Goal: Information Seeking & Learning: Check status

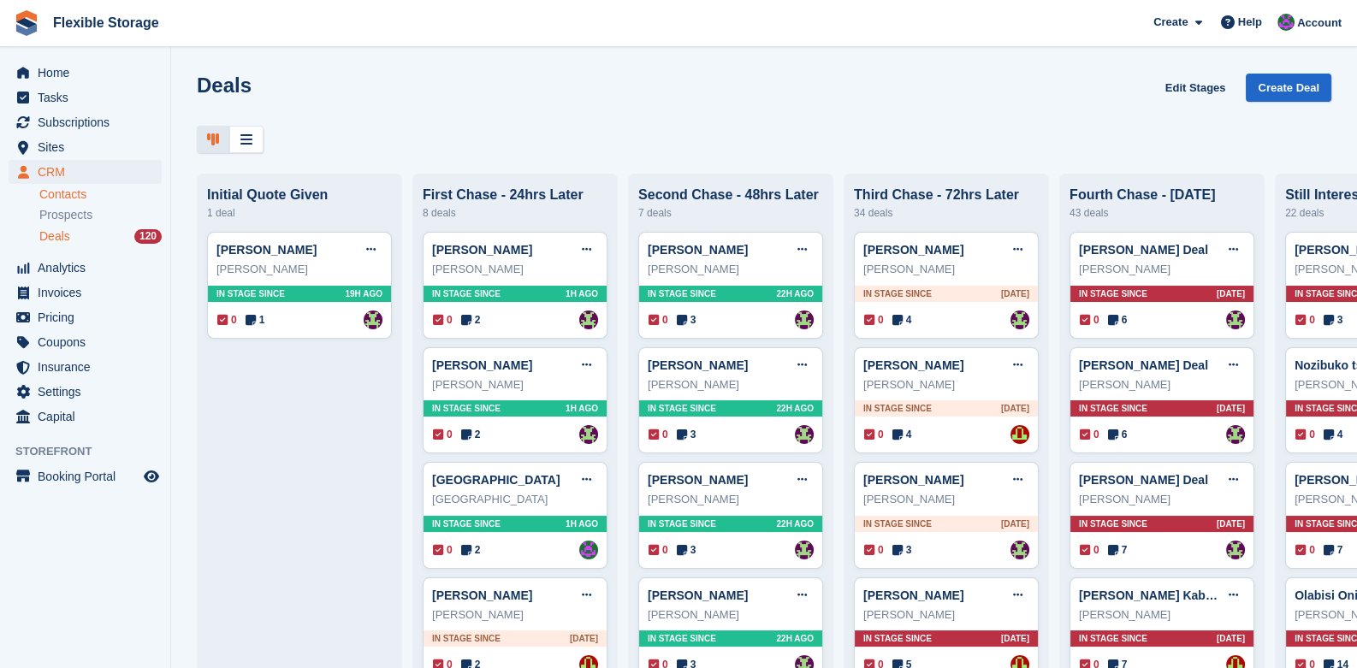
click at [70, 198] on link "Contacts" at bounding box center [100, 195] width 122 height 16
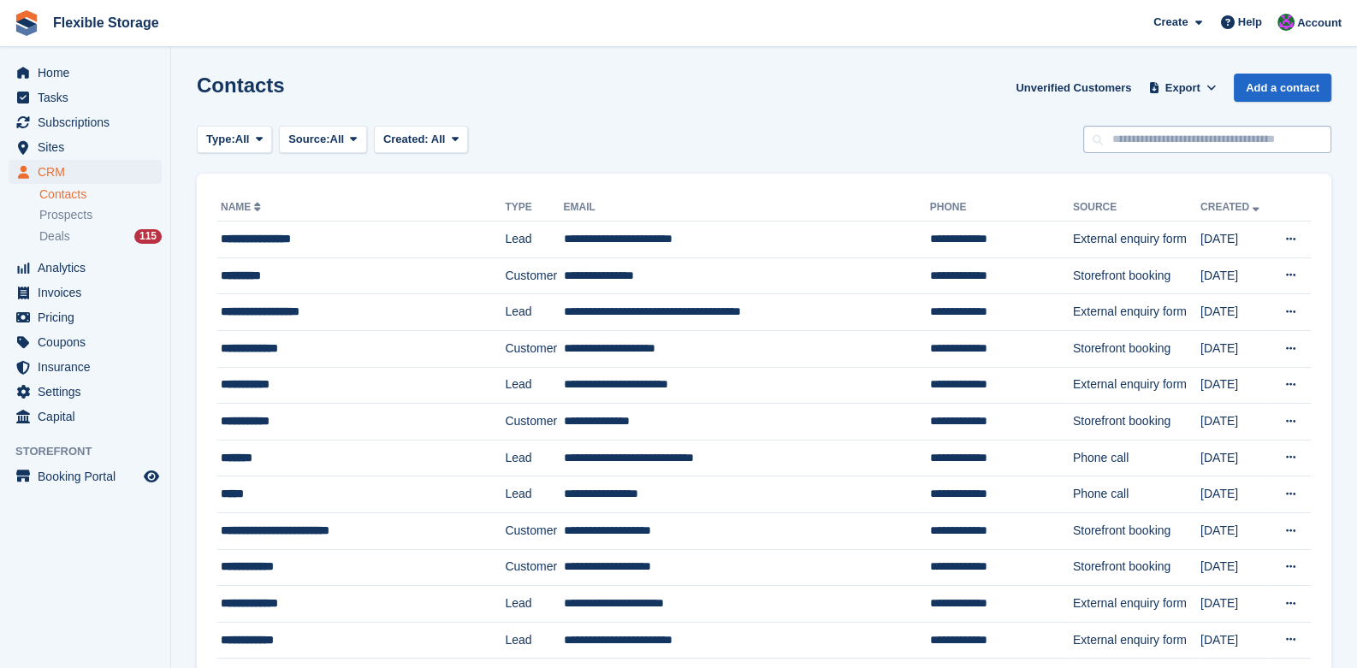
drag, startPoint x: 1140, startPoint y: 159, endPoint x: 1138, endPoint y: 147, distance: 12.1
click at [1143, 140] on input "text" at bounding box center [1207, 140] width 248 height 28
type input "******"
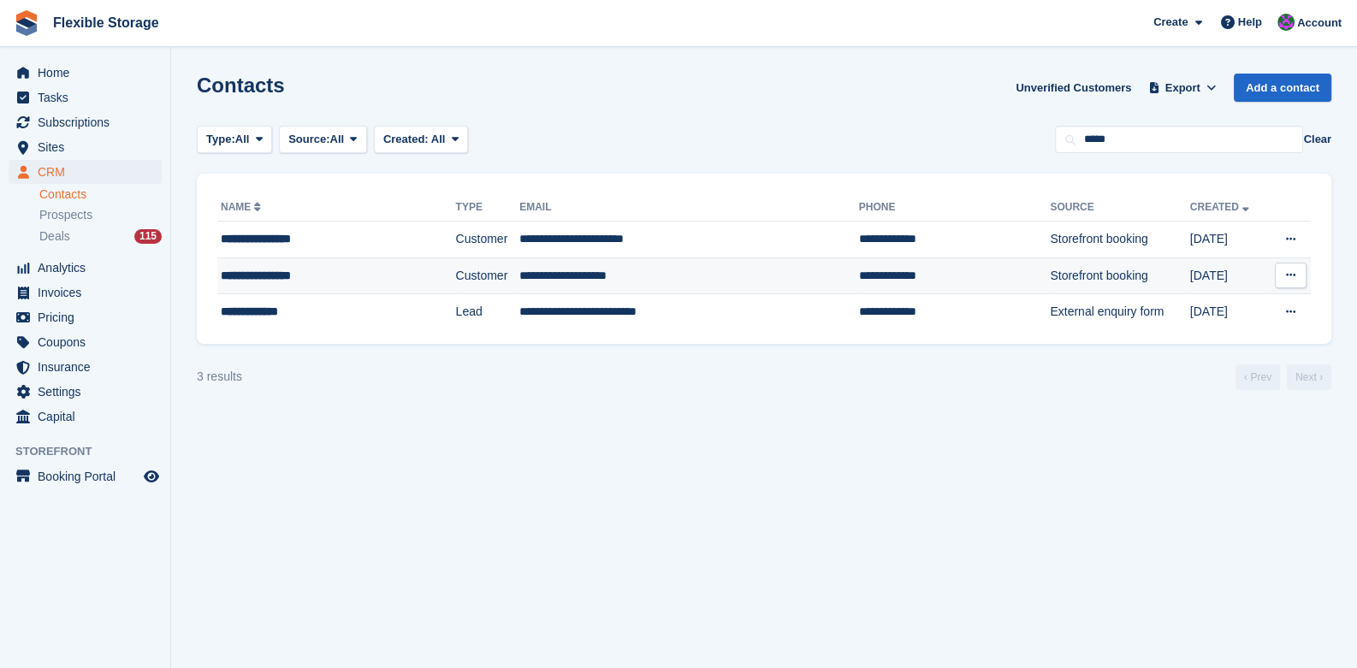
click at [308, 278] on div "**********" at bounding box center [316, 276] width 191 height 18
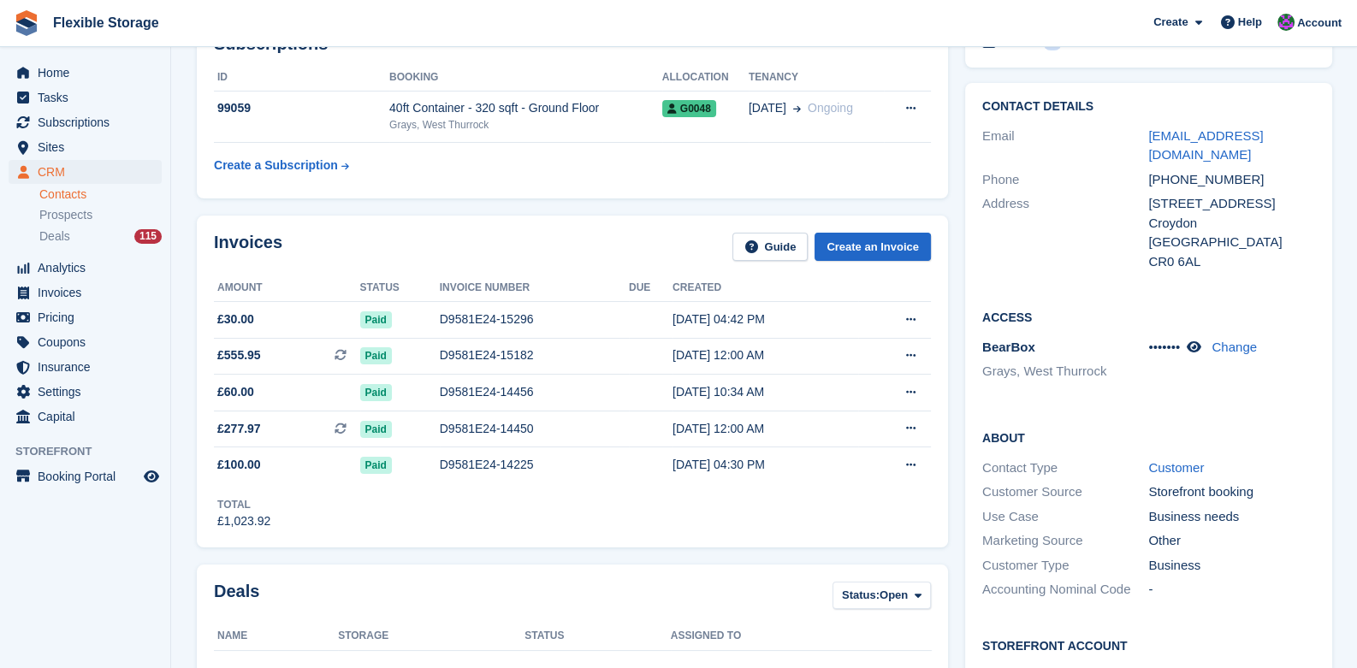
scroll to position [85, 0]
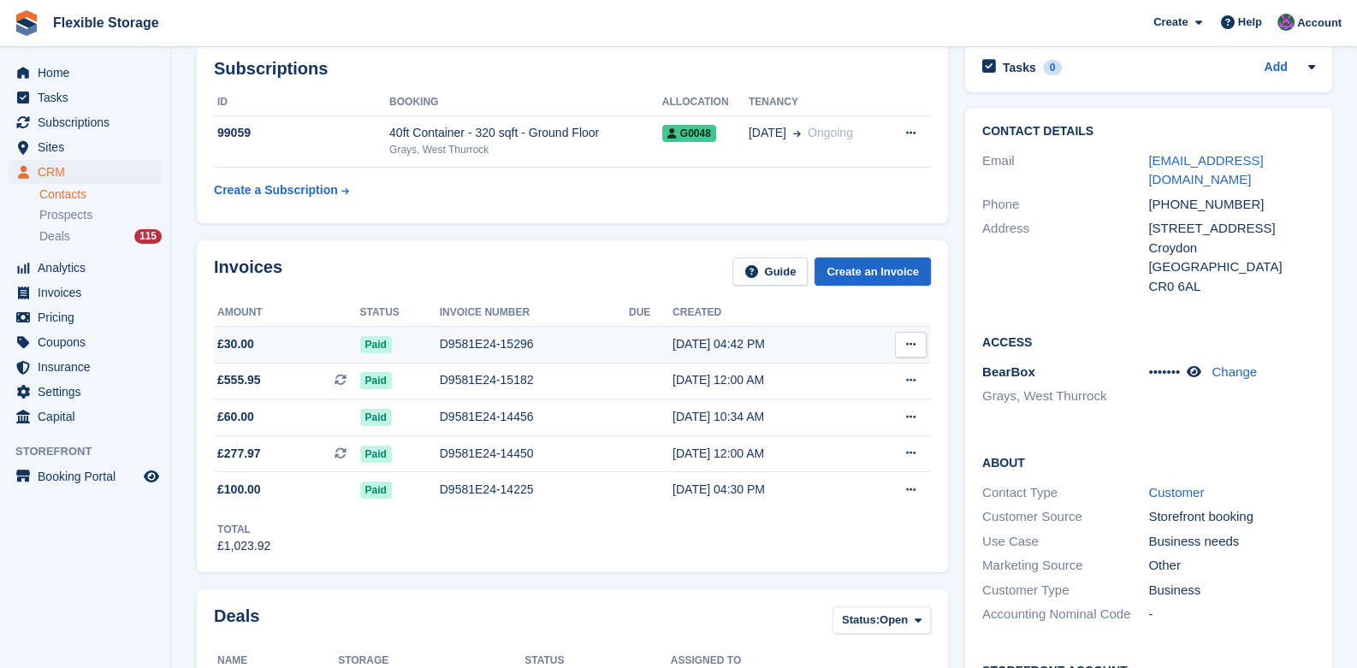
click at [484, 360] on td "D9581E24-15296" at bounding box center [534, 344] width 189 height 37
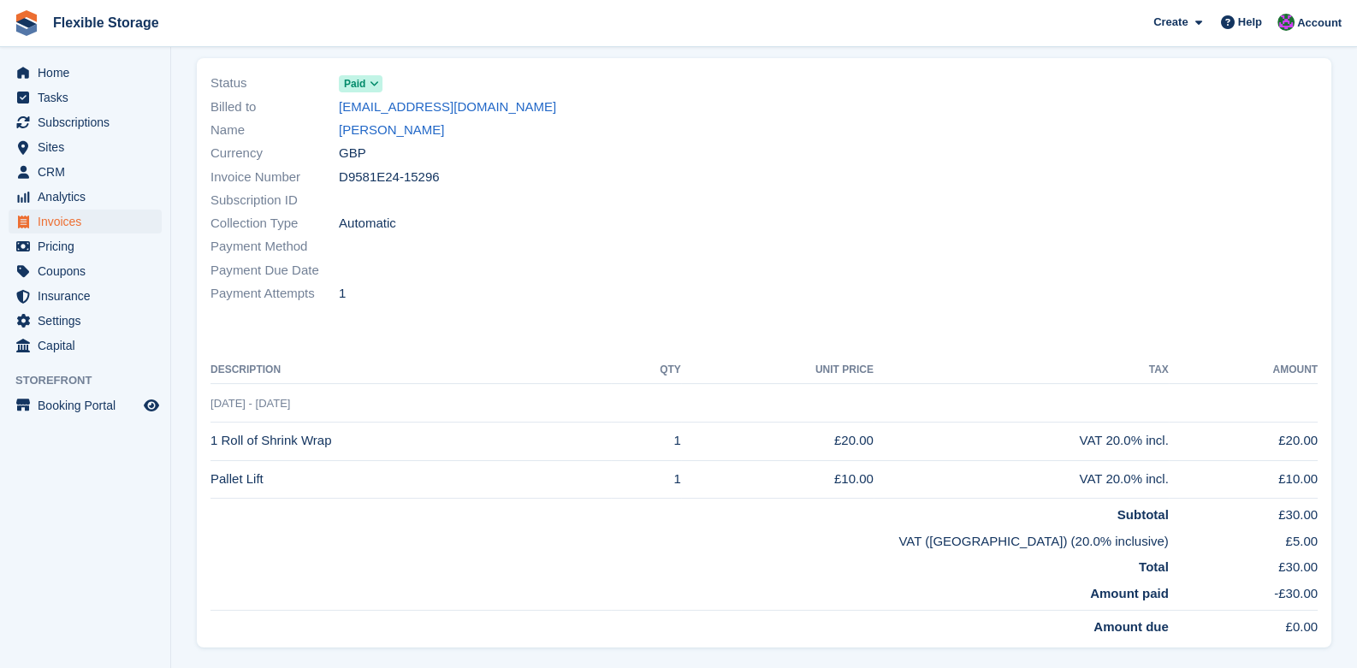
scroll to position [312, 0]
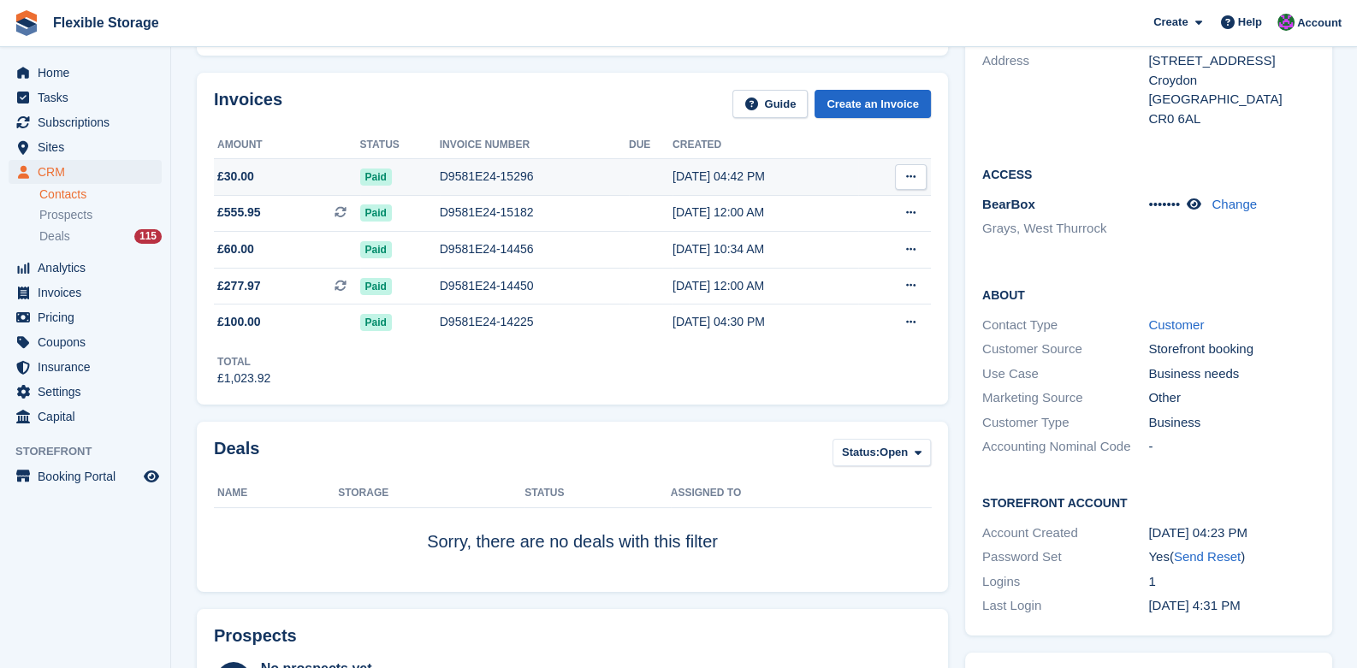
scroll to position [257, 0]
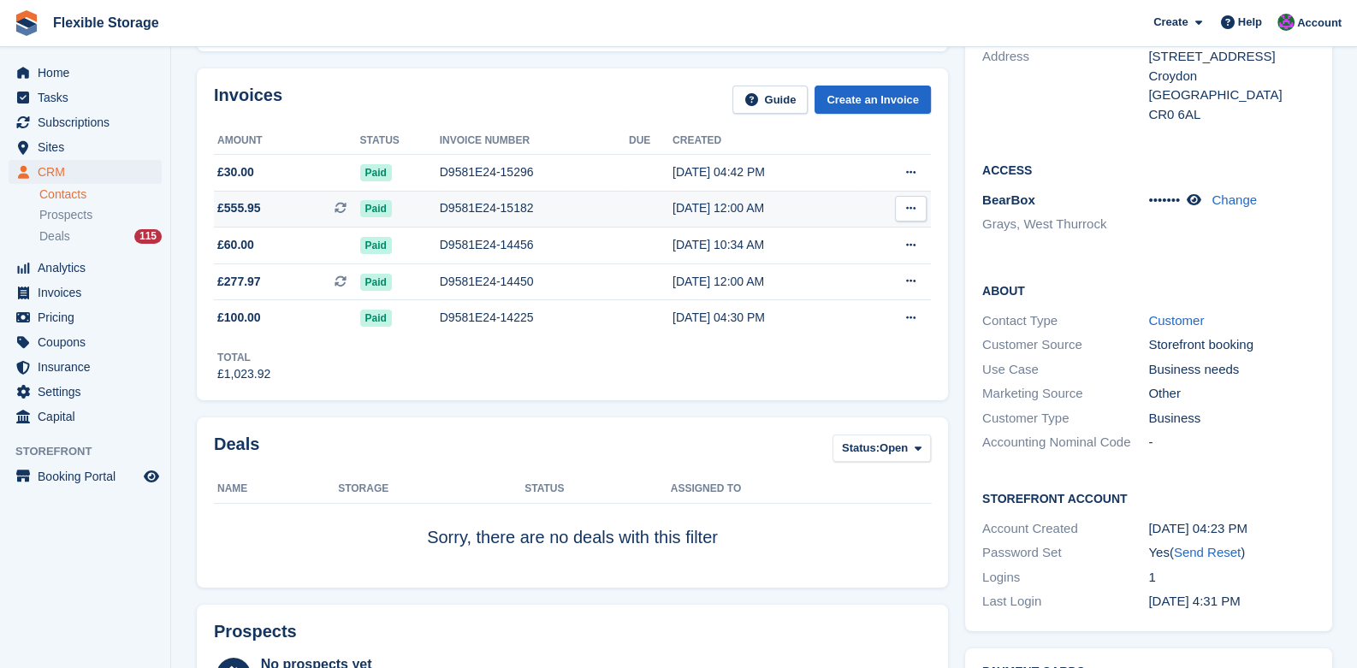
click at [634, 210] on td at bounding box center [651, 209] width 44 height 37
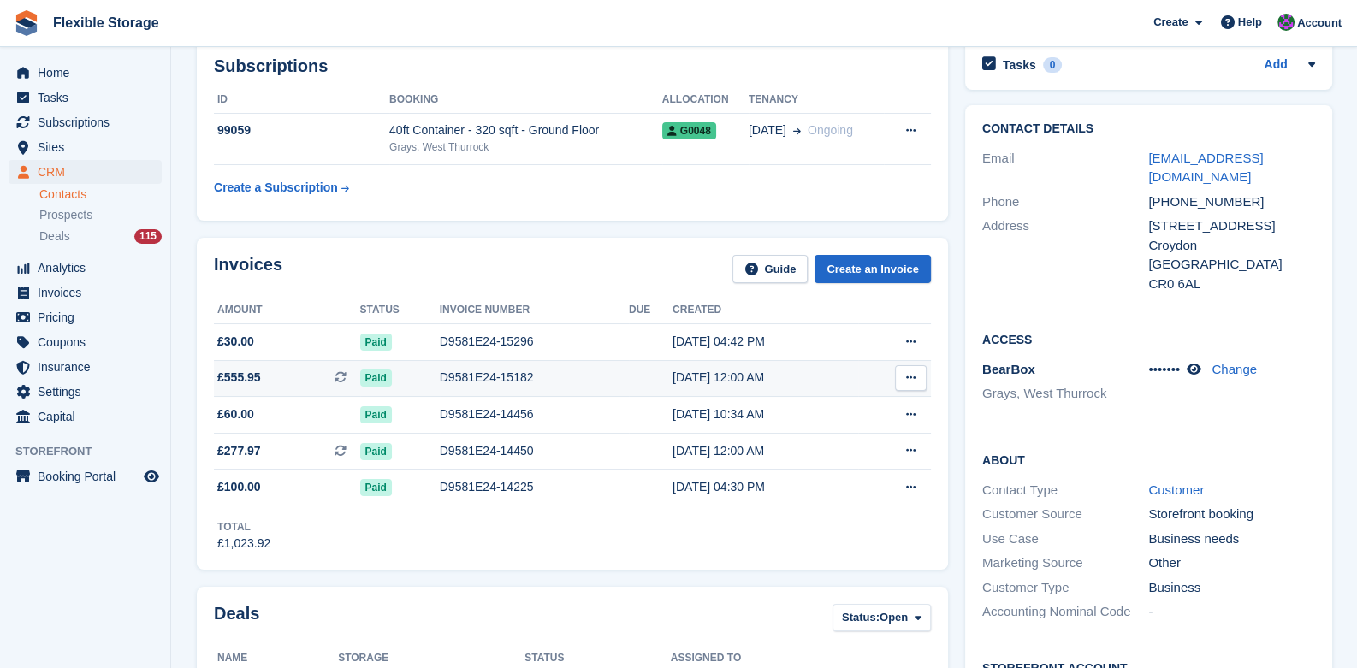
scroll to position [85, 0]
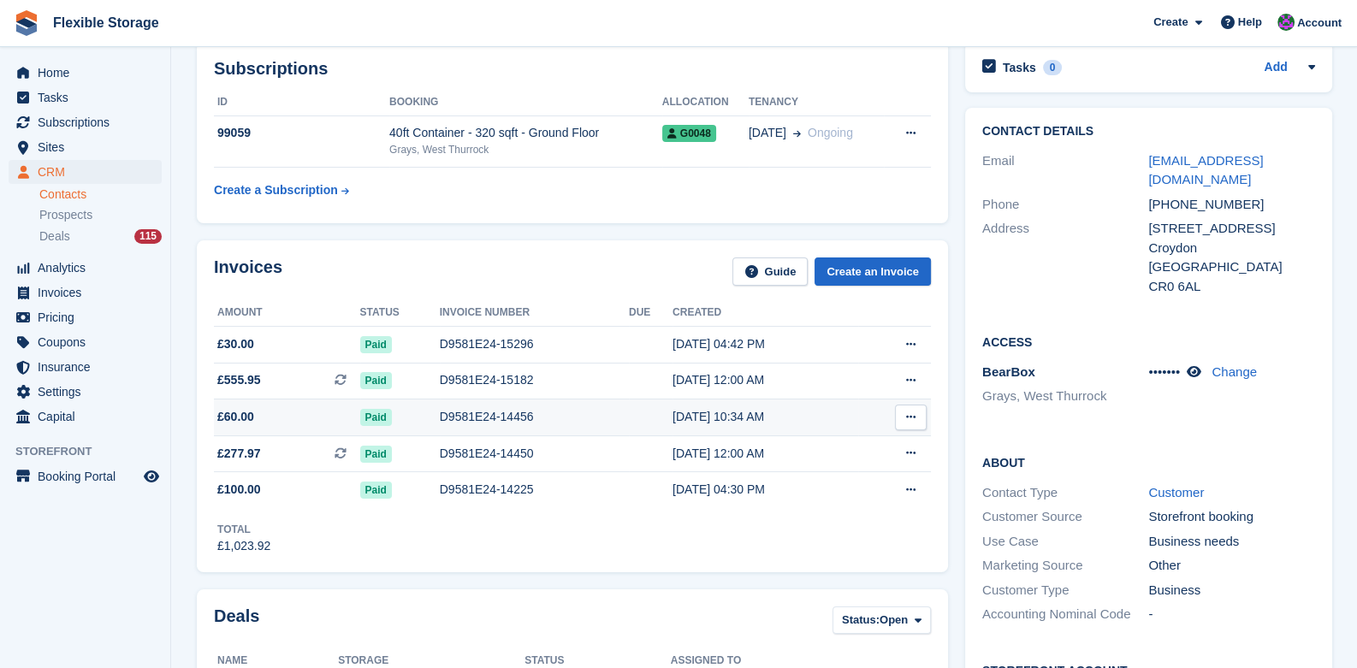
click at [493, 412] on div "D9581E24-14456" at bounding box center [534, 417] width 189 height 18
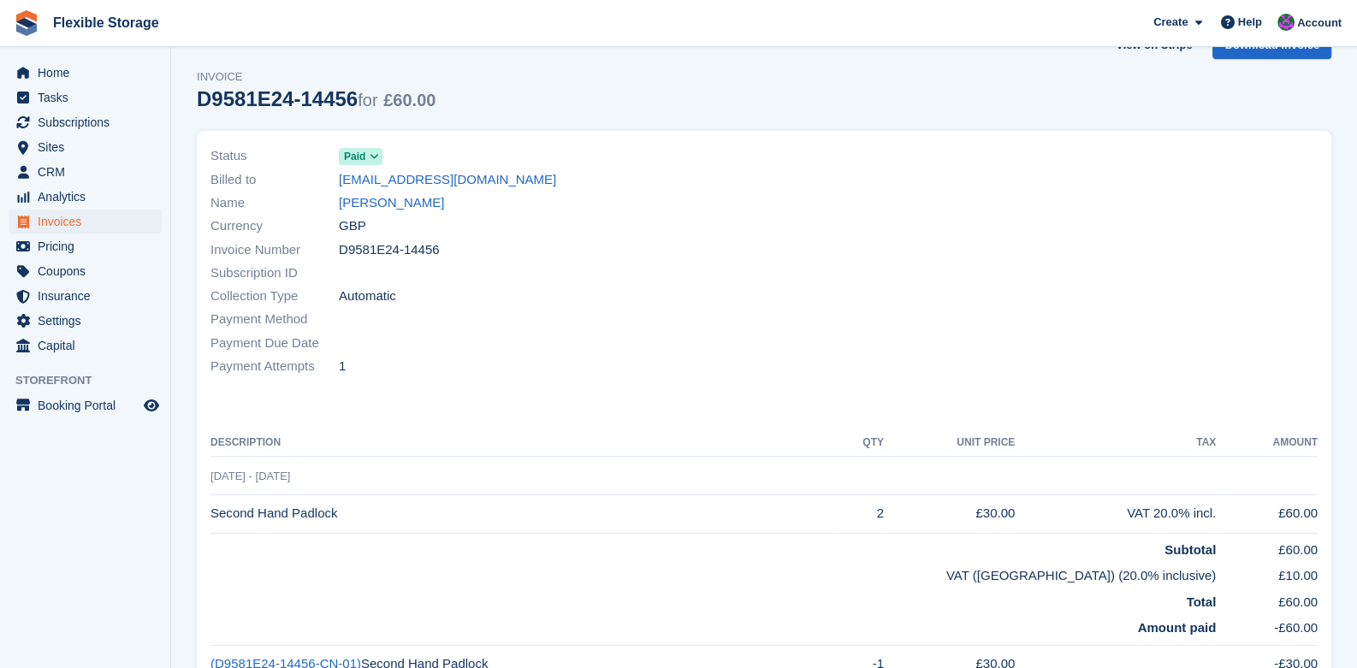
scroll to position [85, 0]
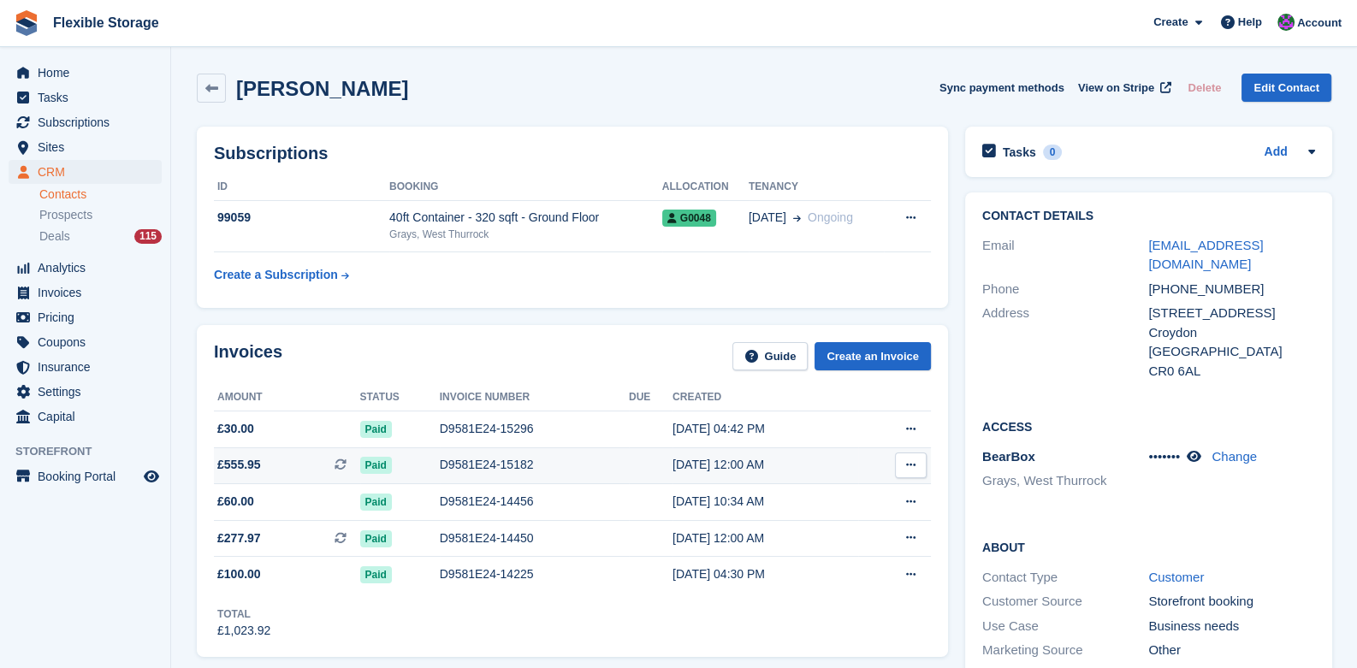
click at [250, 469] on span "£555.95" at bounding box center [239, 465] width 44 height 18
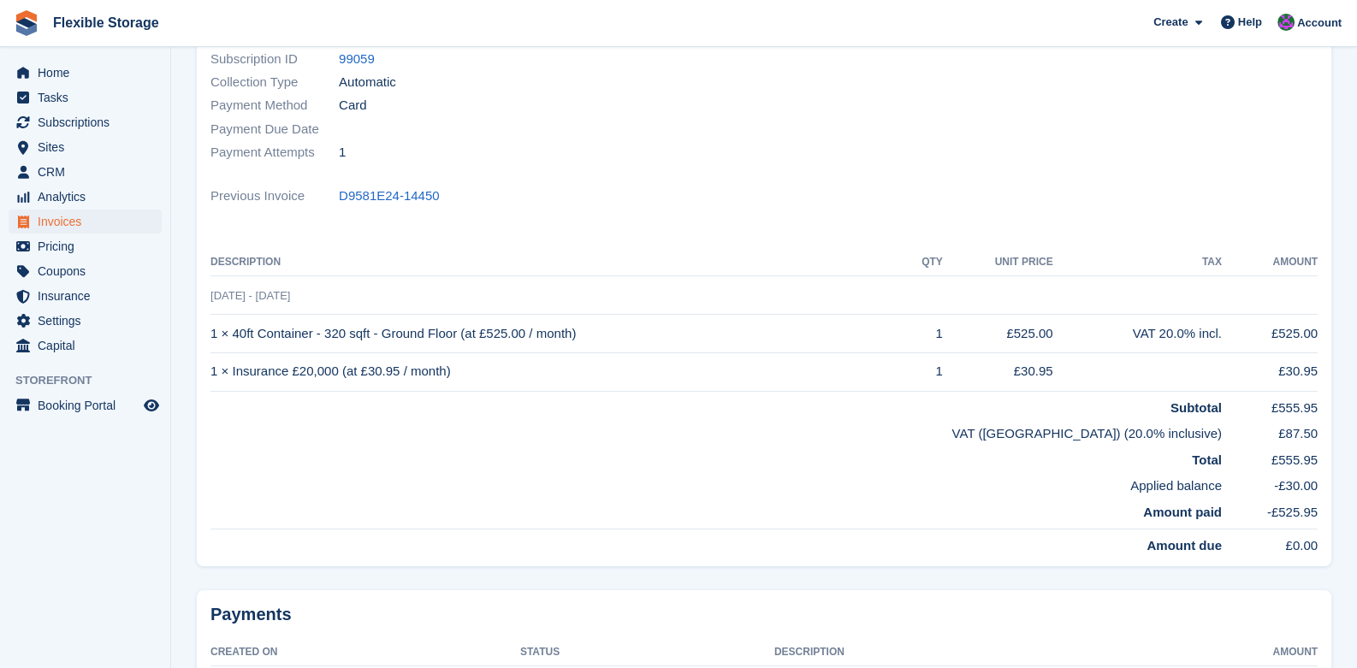
scroll to position [341, 0]
